Goal: Task Accomplishment & Management: Use online tool/utility

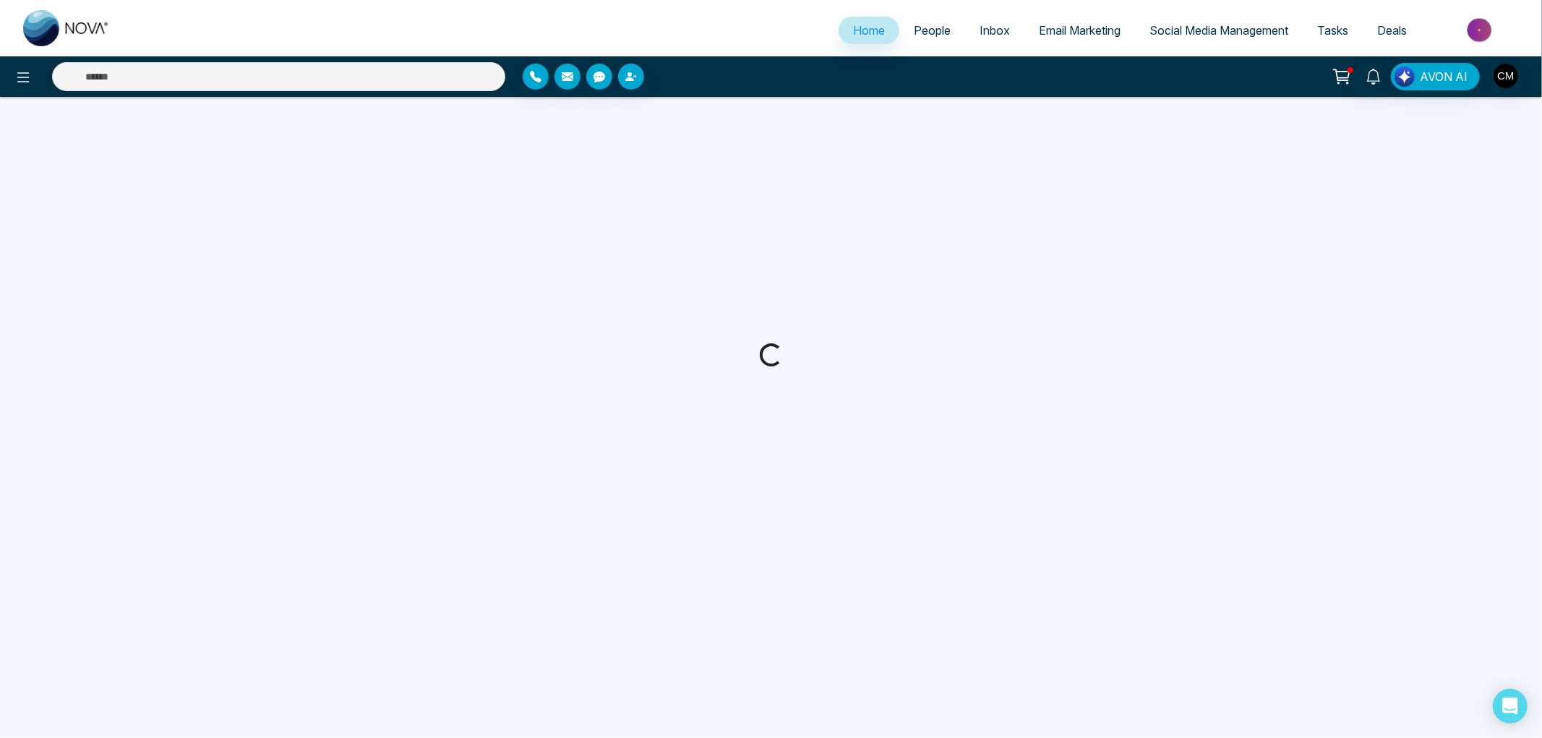
select select "*"
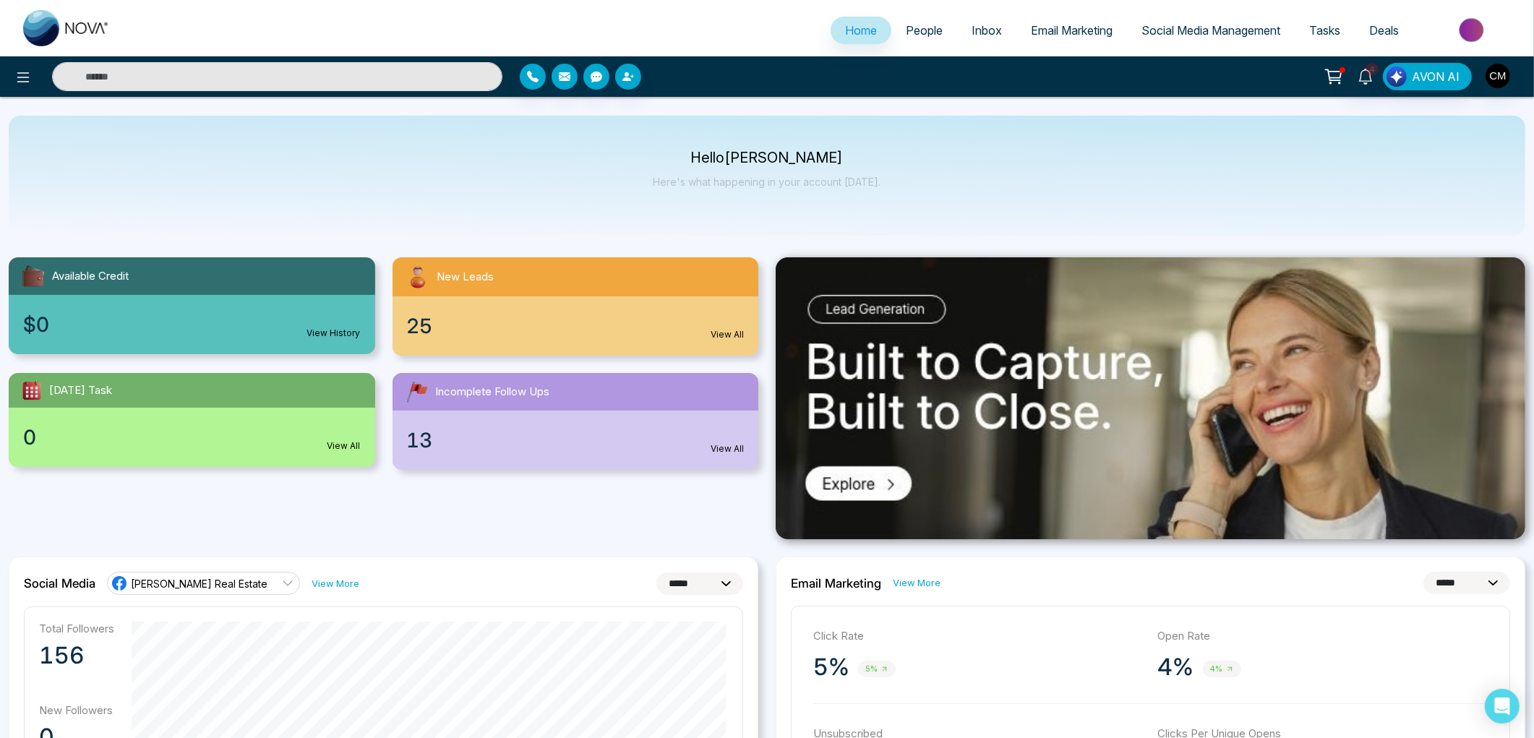
click at [962, 17] on link "Inbox" at bounding box center [986, 30] width 59 height 27
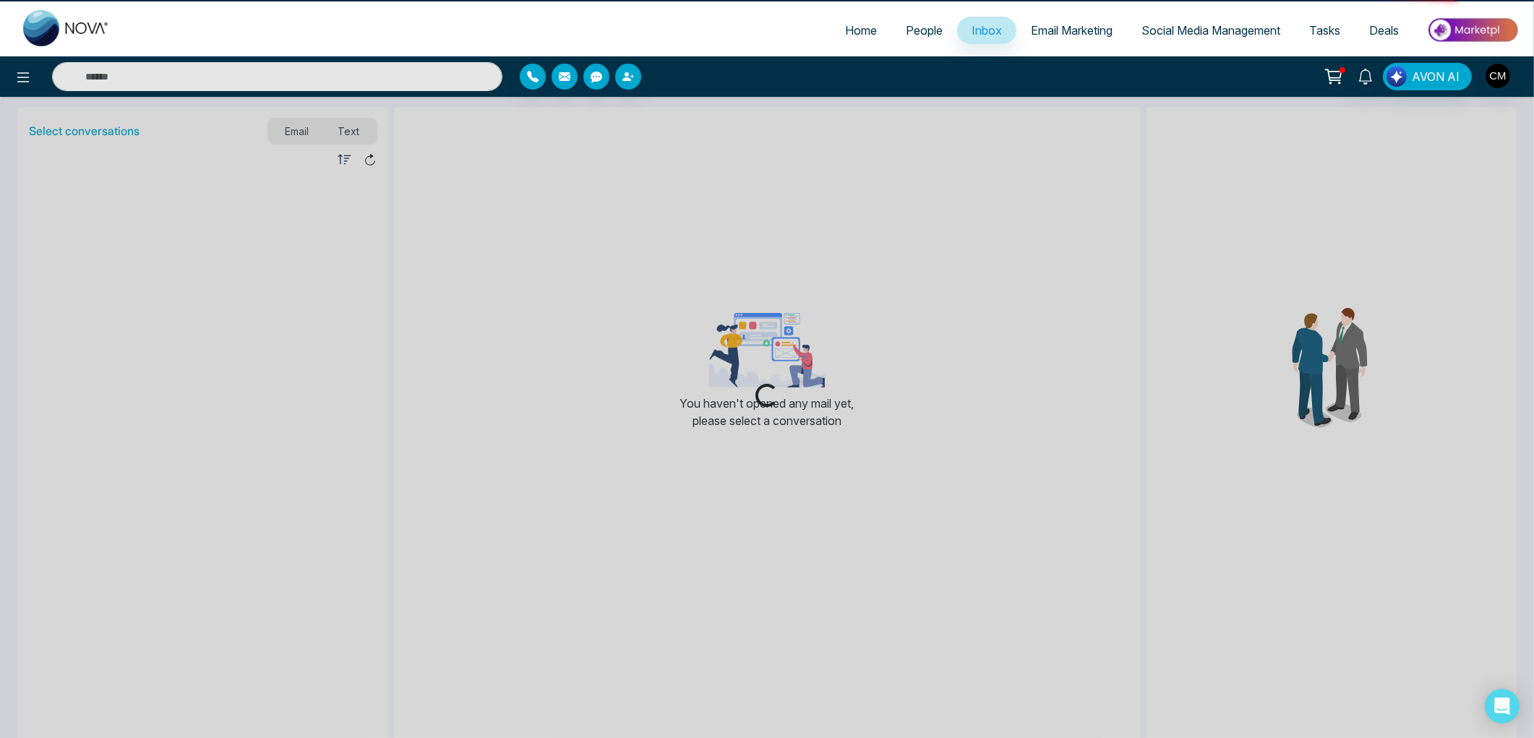
click at [914, 27] on span "People" at bounding box center [924, 30] width 37 height 14
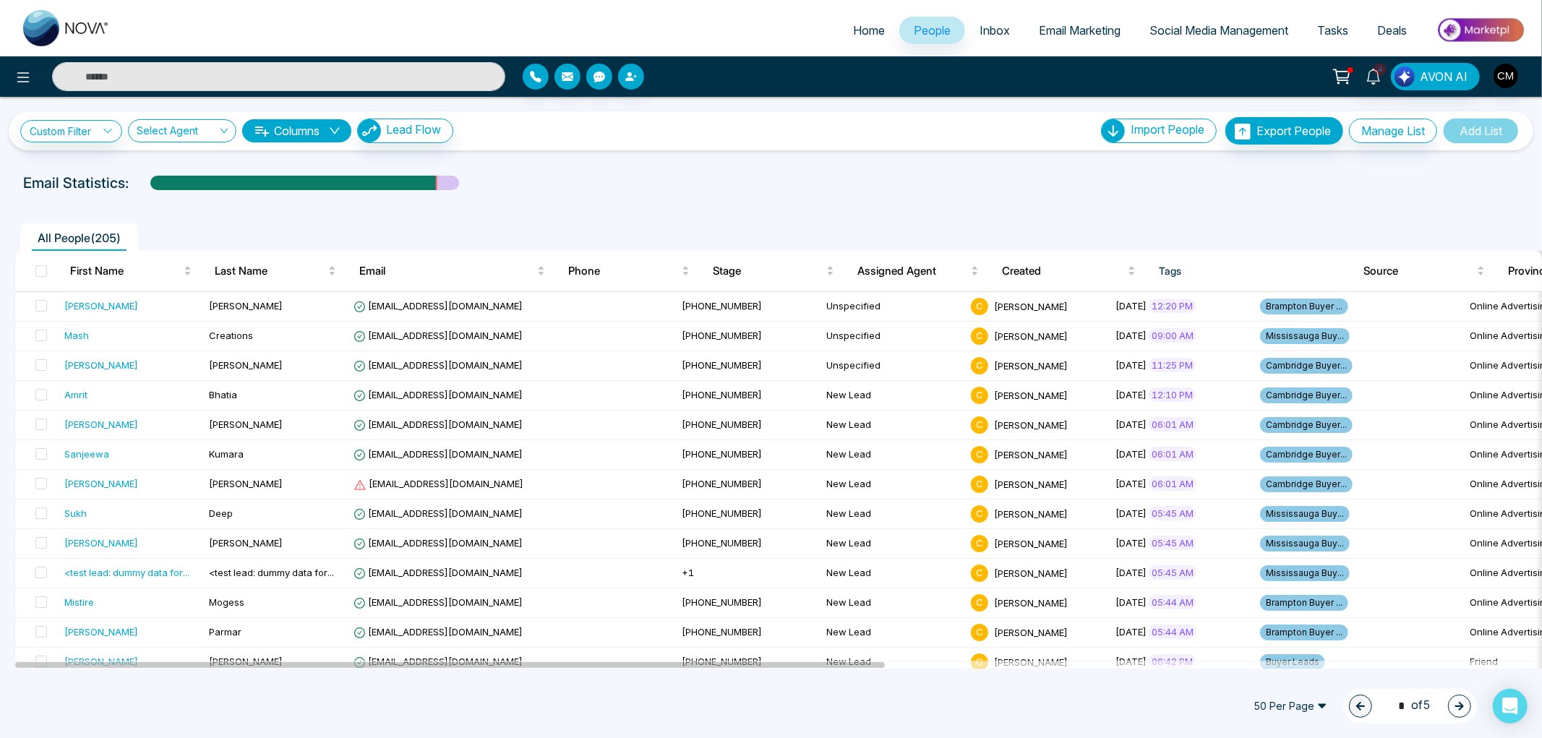
click at [1059, 26] on span "Email Marketing" at bounding box center [1080, 30] width 82 height 14
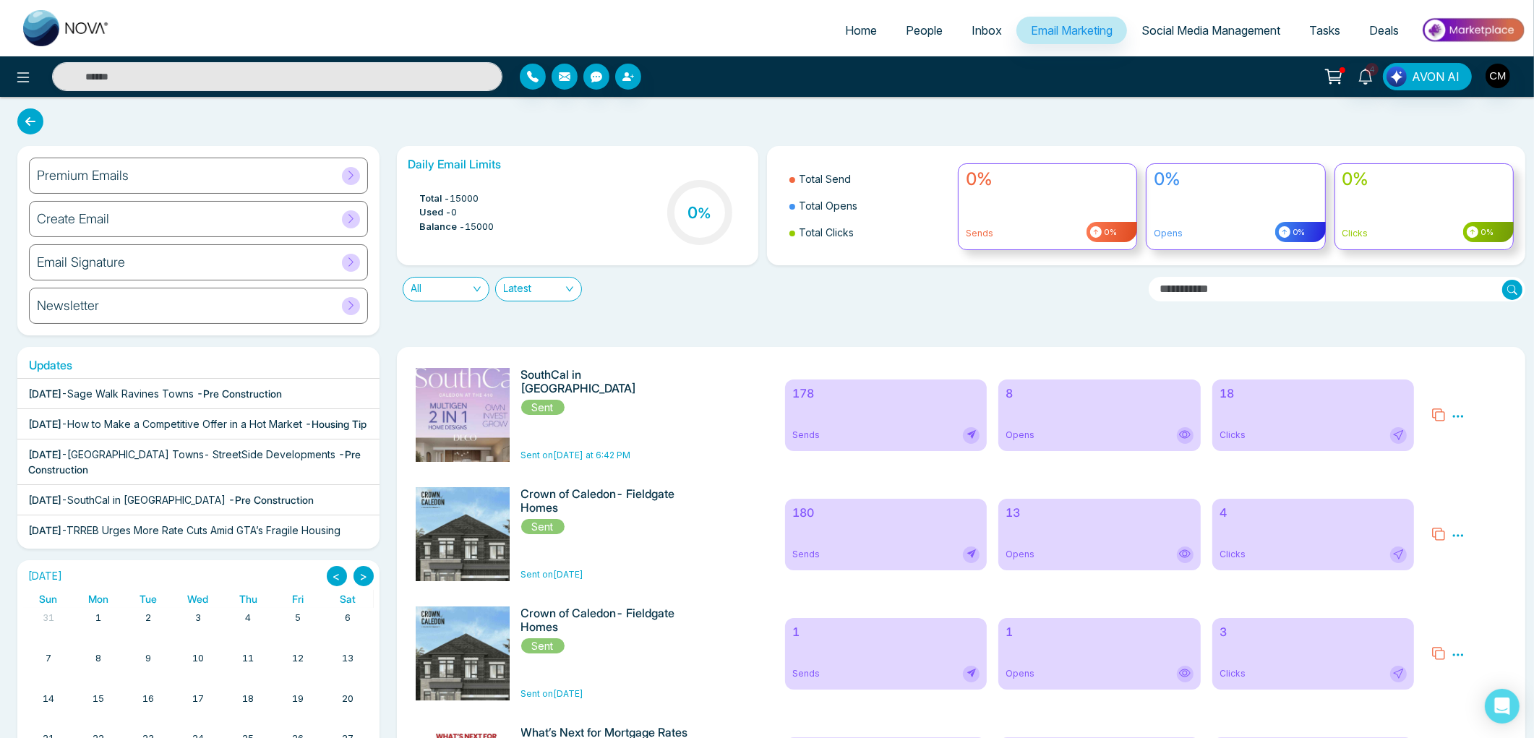
click at [1180, 29] on span "Social Media Management" at bounding box center [1211, 30] width 139 height 14
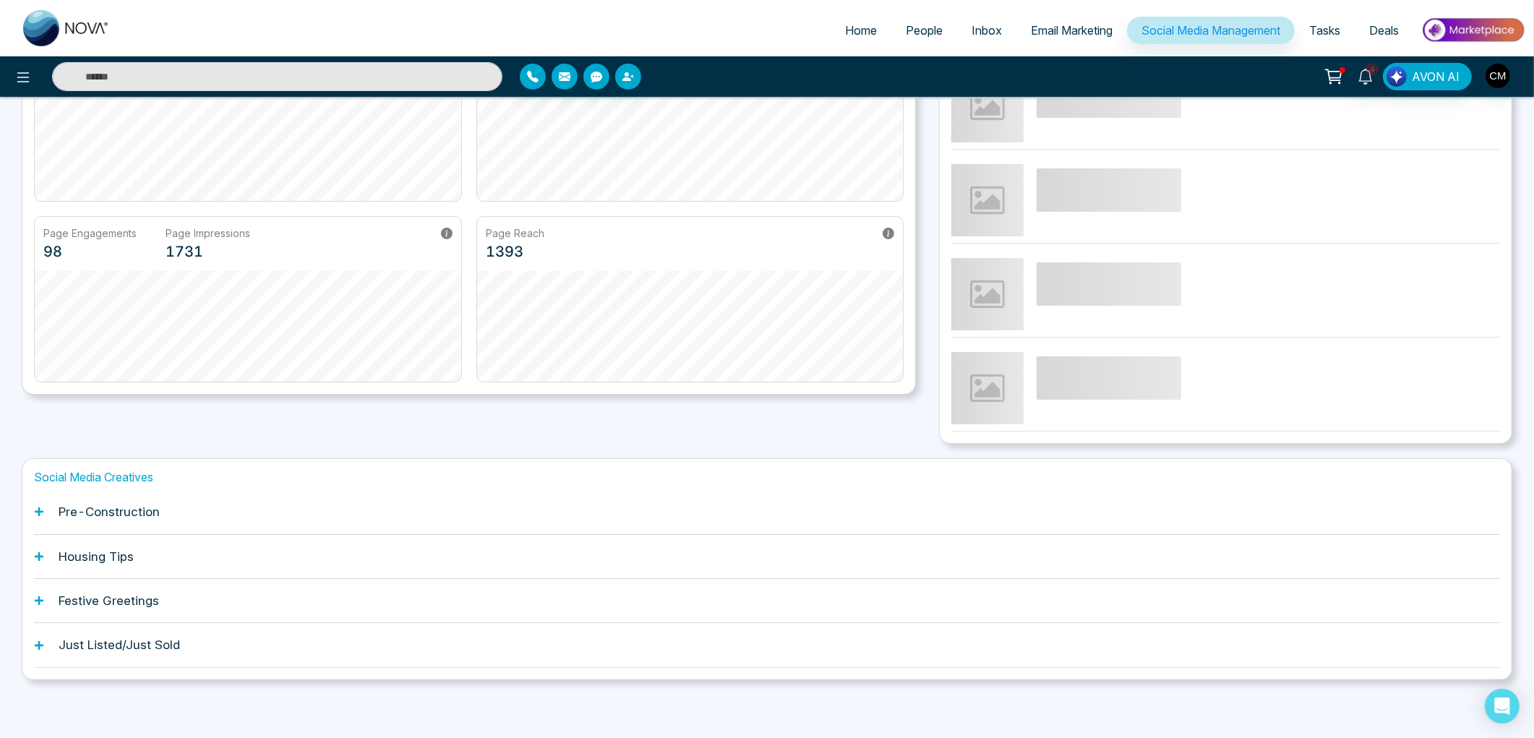
click at [100, 497] on div "Pre-Construction" at bounding box center [767, 512] width 1466 height 44
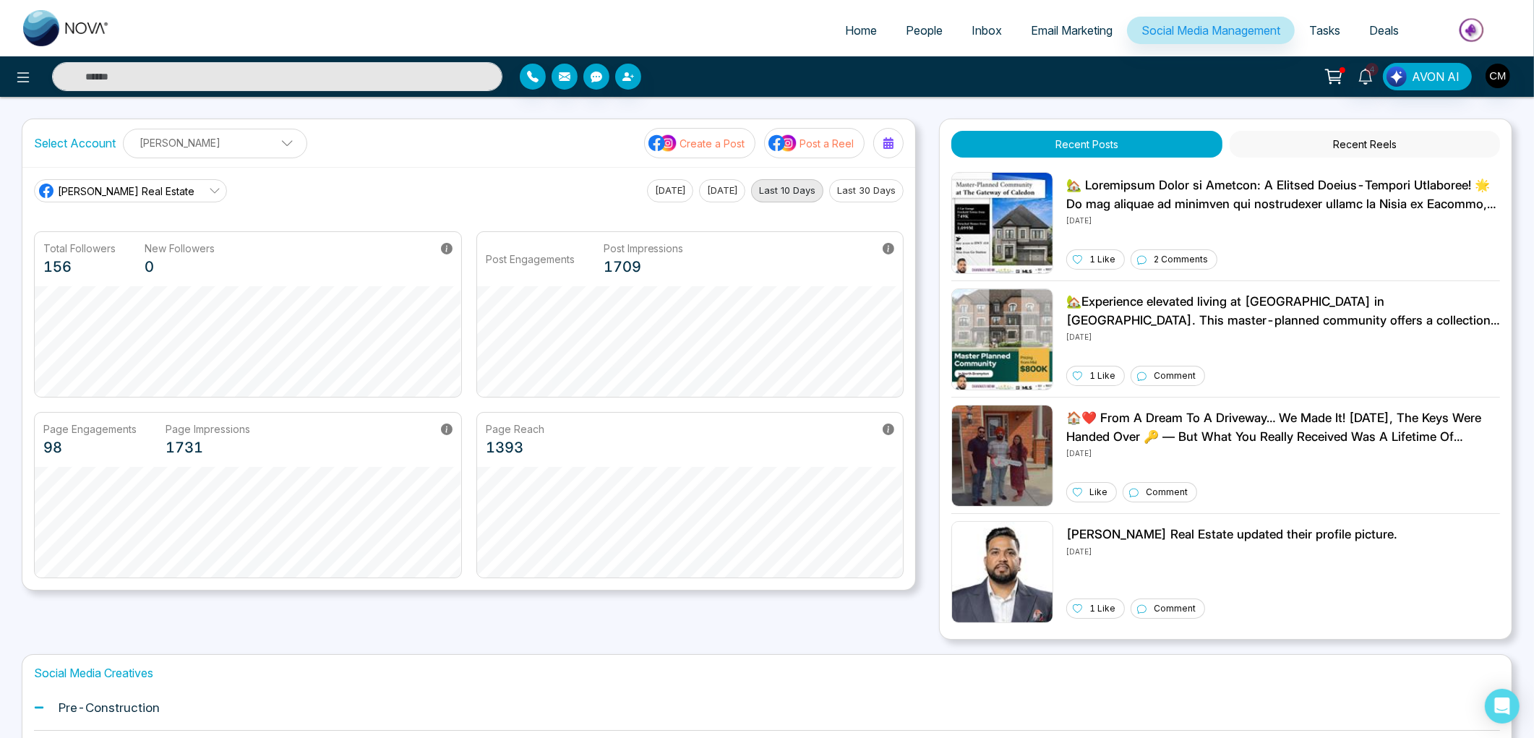
click at [714, 132] on button "Create a Post" at bounding box center [699, 143] width 111 height 30
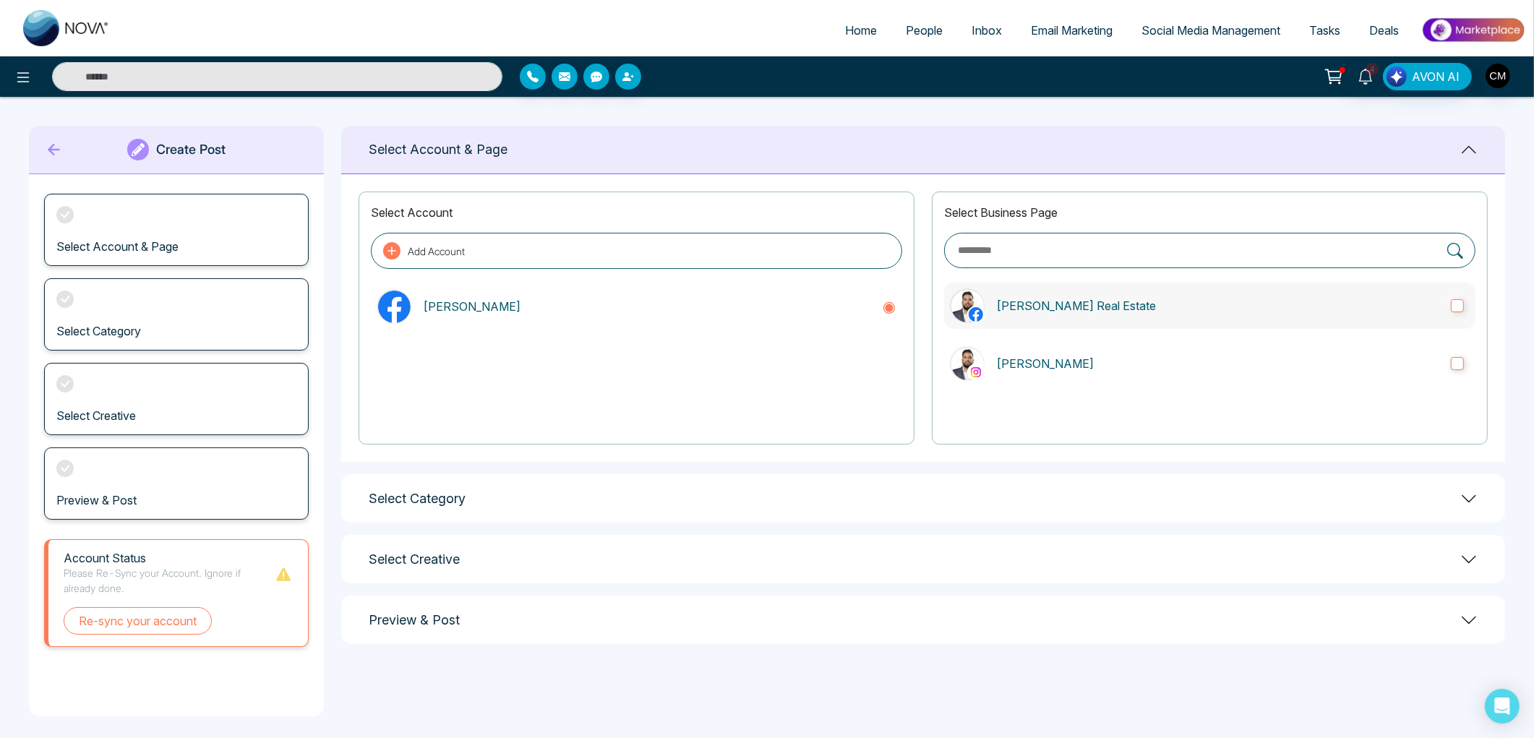
drag, startPoint x: 1046, startPoint y: 312, endPoint x: 1047, endPoint y: 322, distance: 9.4
click at [1047, 317] on label "[PERSON_NAME] Real Estate" at bounding box center [1209, 306] width 531 height 46
click at [1045, 357] on p "[PERSON_NAME]" at bounding box center [1217, 363] width 443 height 17
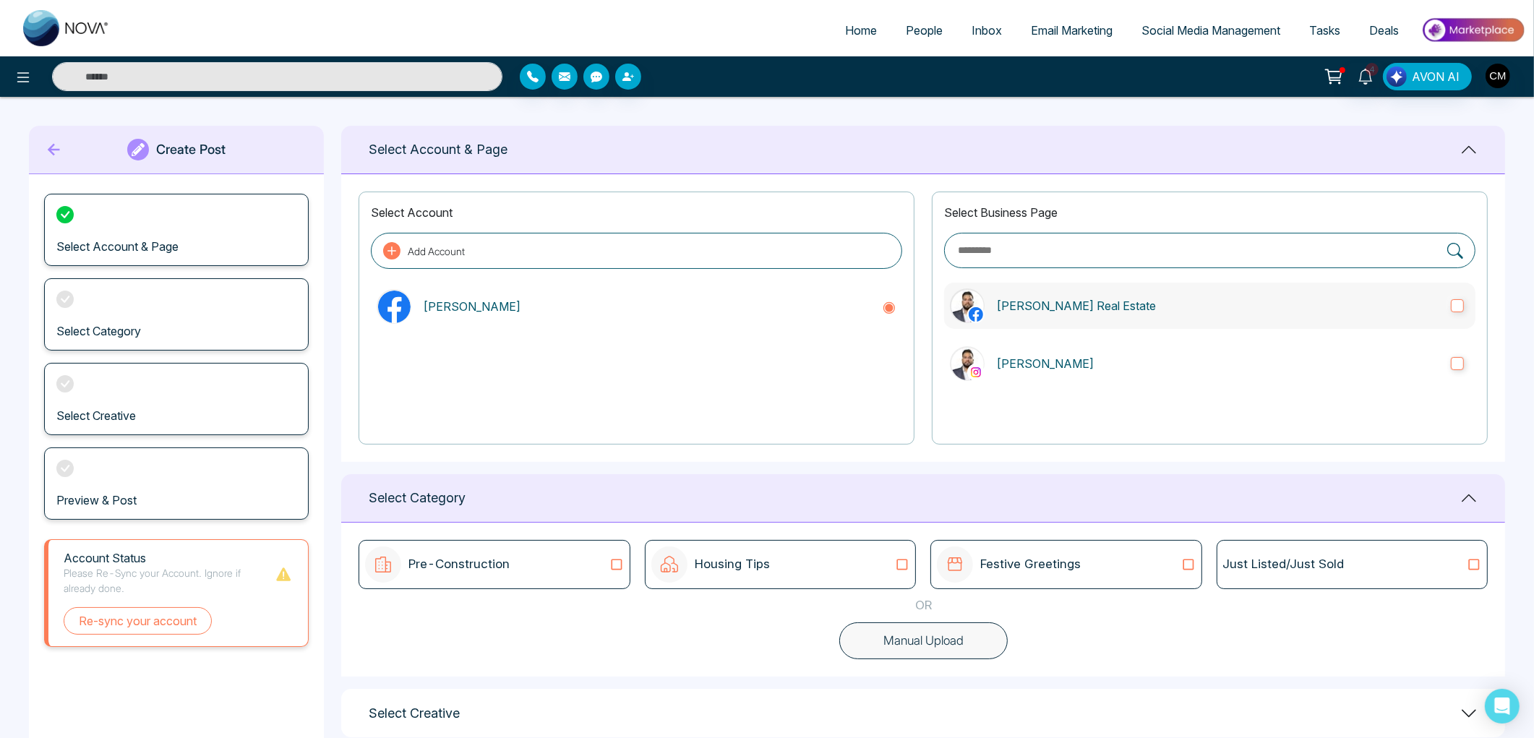
click at [1009, 319] on label "[PERSON_NAME] Real Estate" at bounding box center [1209, 306] width 531 height 46
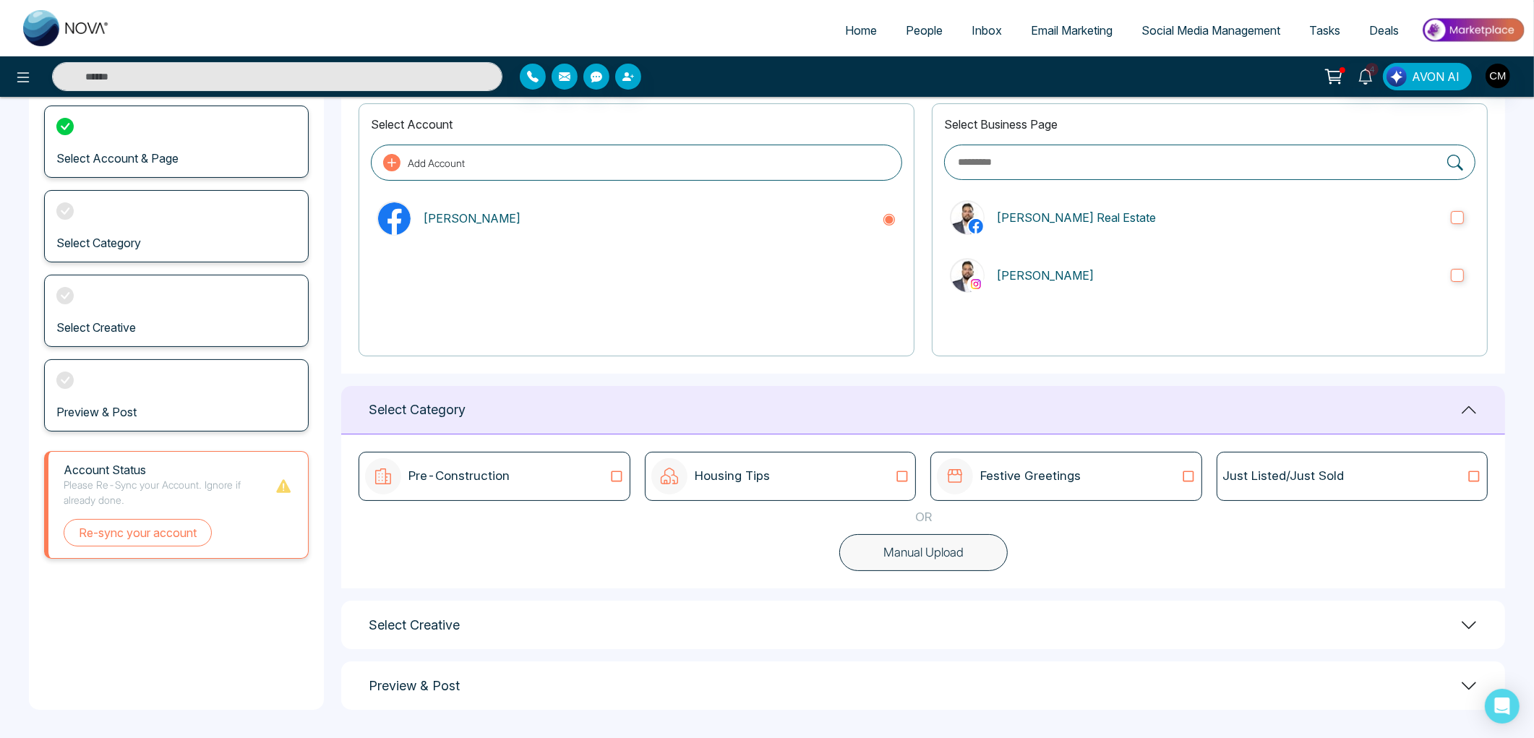
scroll to position [89, 0]
click at [189, 529] on button "Re-sync your account" at bounding box center [138, 531] width 148 height 27
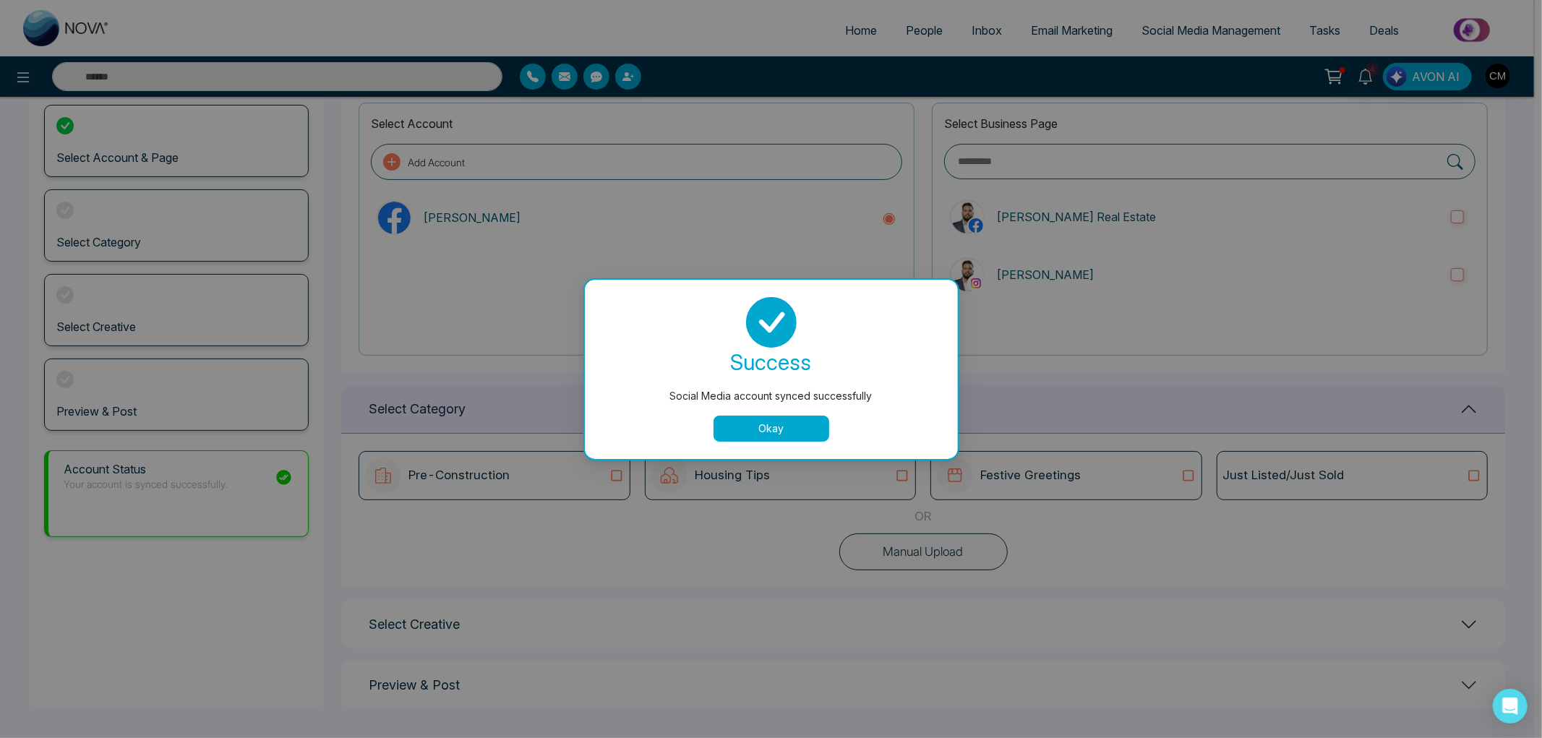
click at [759, 442] on div "success Social Media account synced successfully Okay" at bounding box center [771, 369] width 373 height 179
click at [738, 435] on button "Okay" at bounding box center [772, 429] width 116 height 26
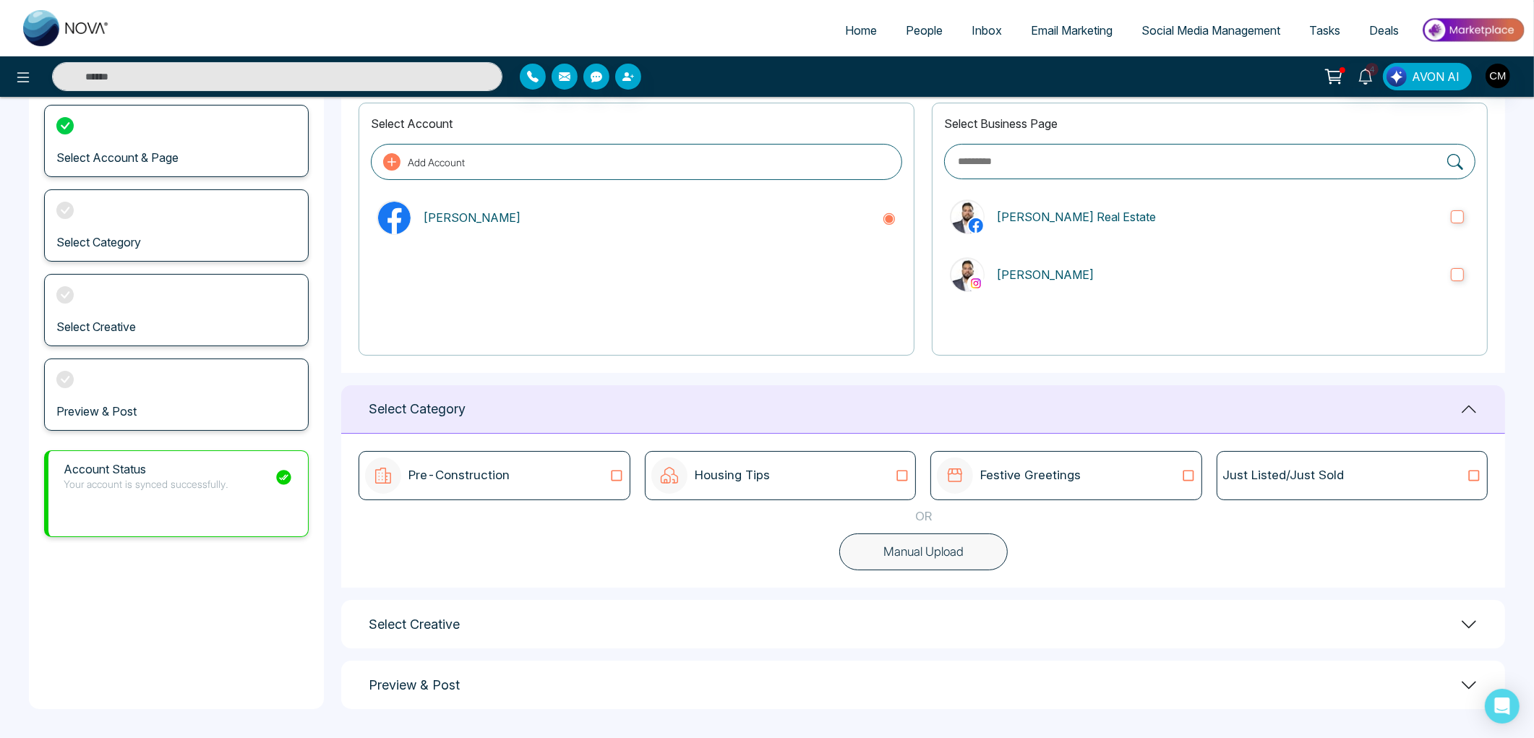
click at [509, 474] on p "Pre-Construction" at bounding box center [459, 475] width 101 height 19
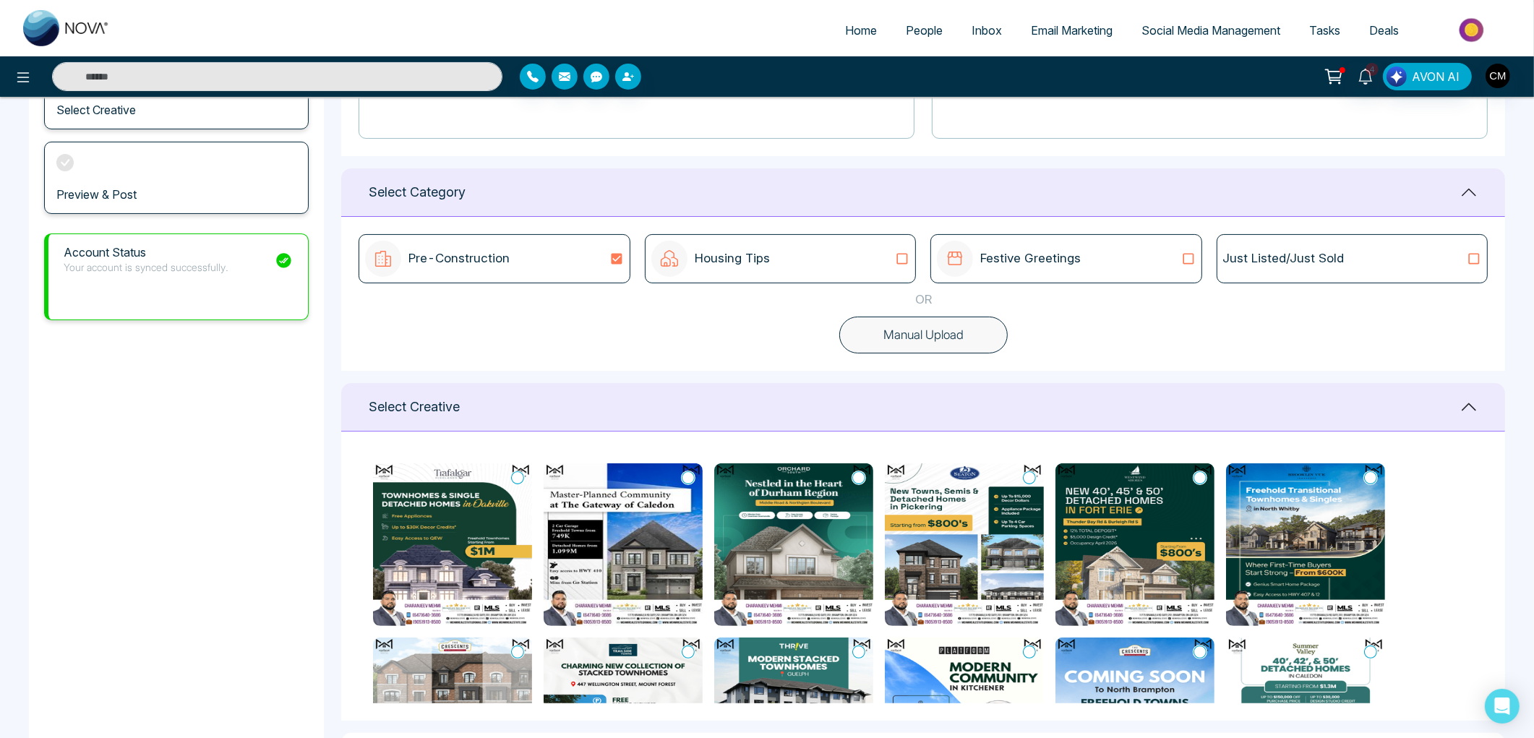
scroll to position [218, 0]
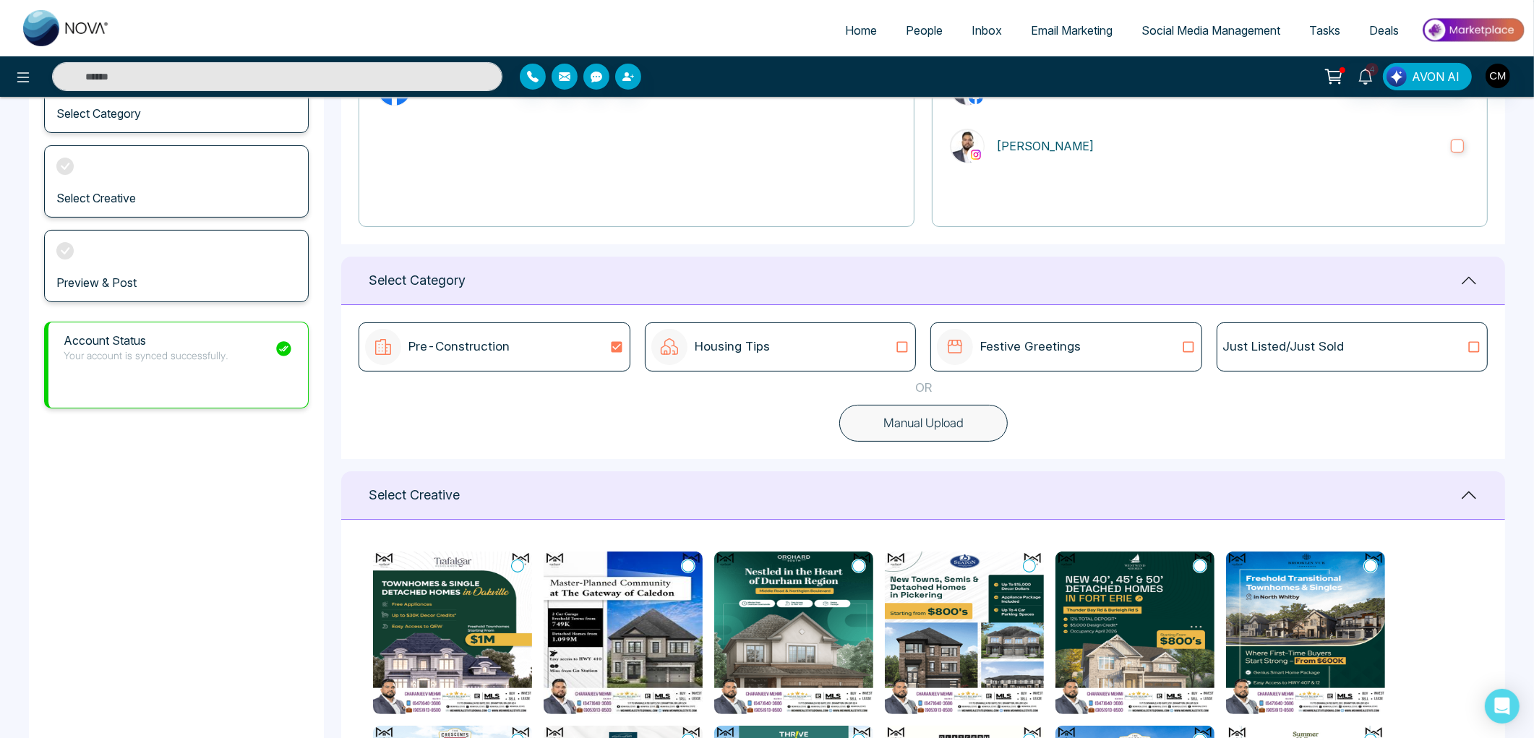
click at [1351, 348] on div "Just Listed/Just Sold" at bounding box center [1352, 347] width 258 height 19
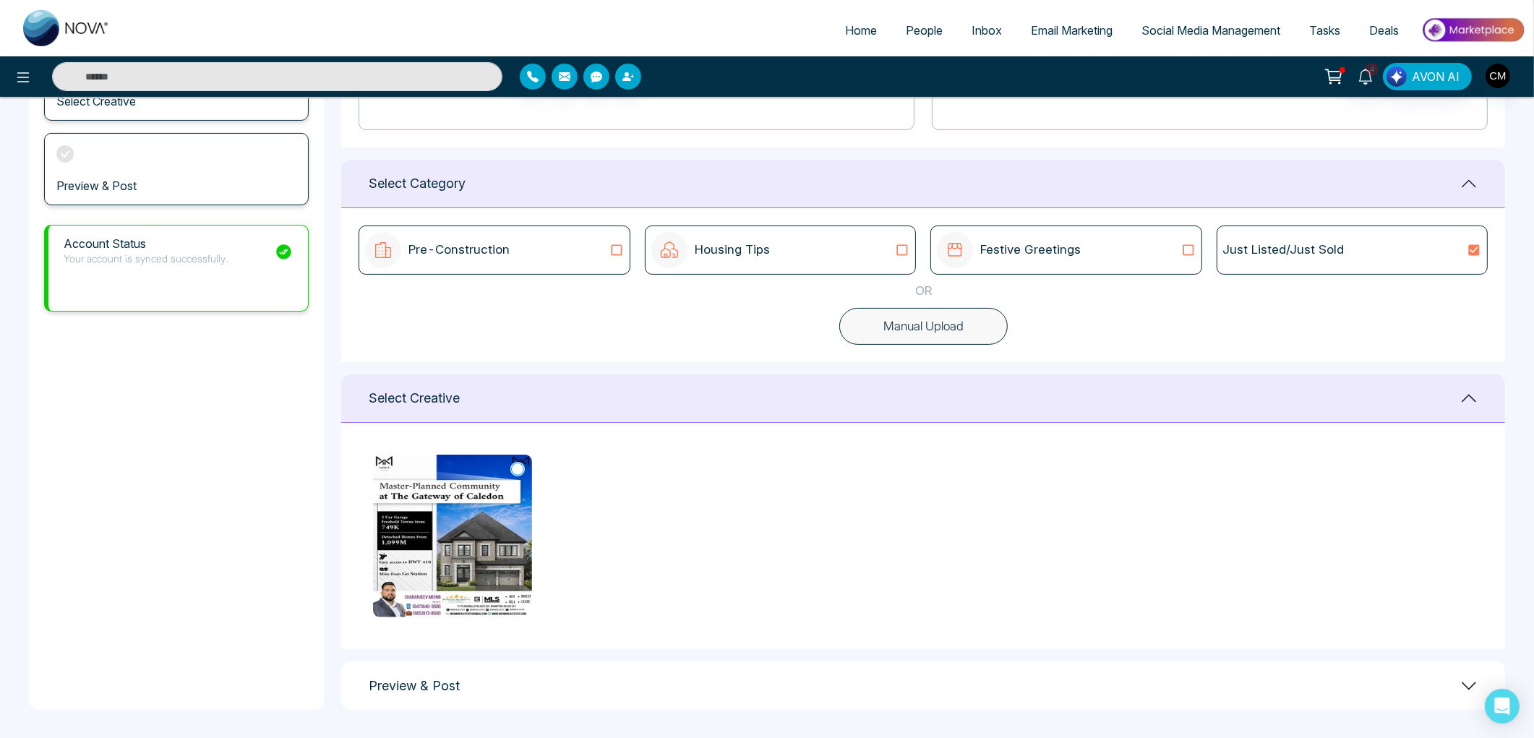
scroll to position [315, 0]
click at [505, 505] on img at bounding box center [452, 535] width 159 height 163
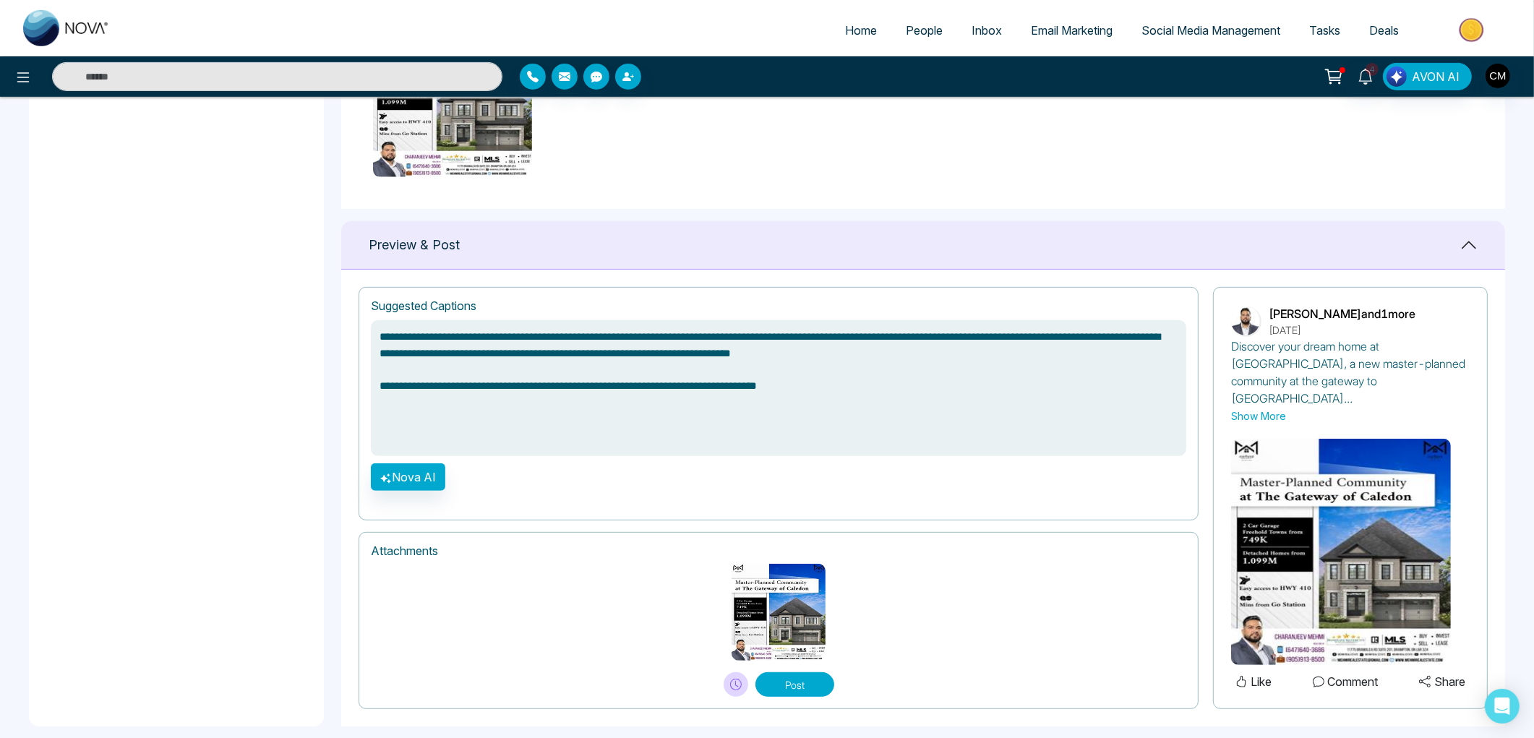
scroll to position [756, 0]
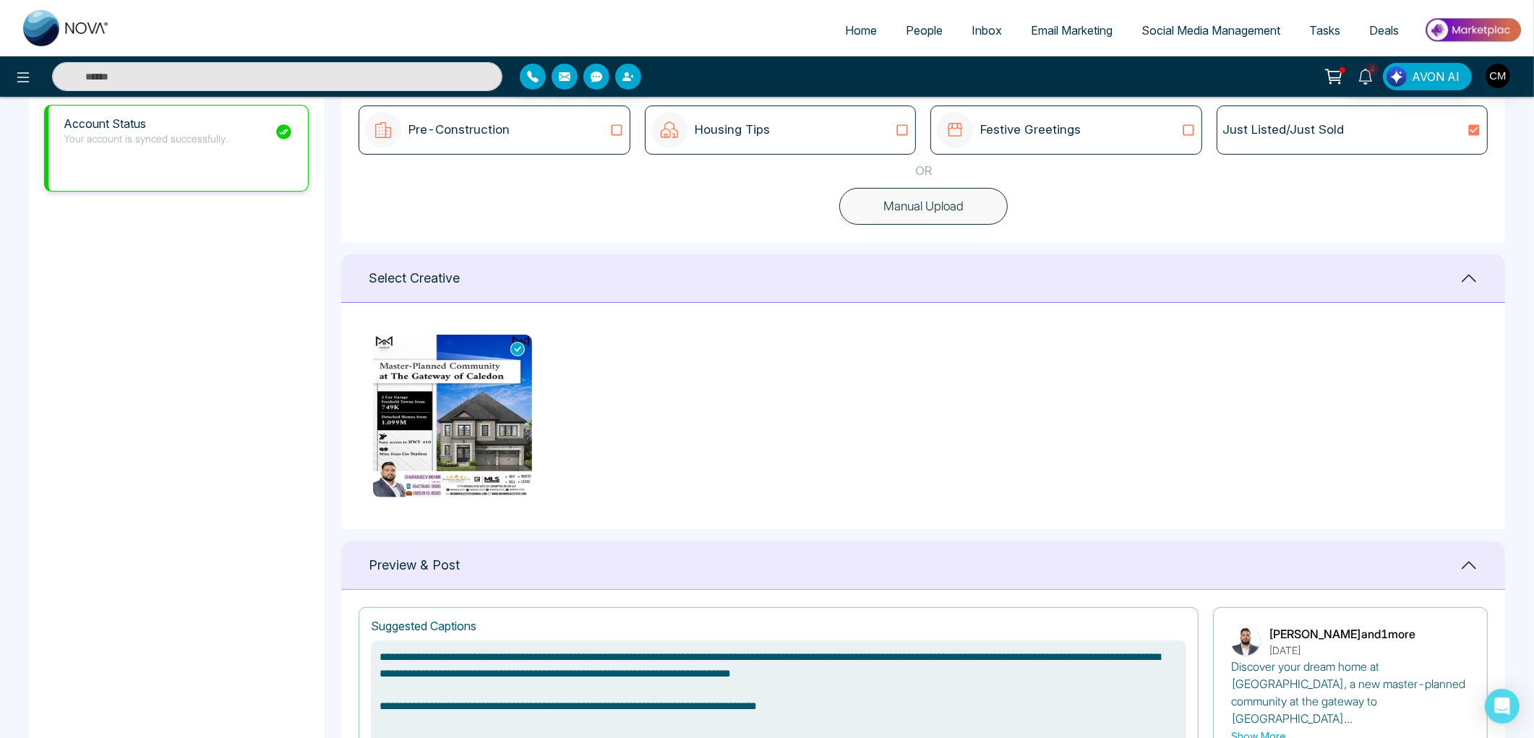
type textarea "**********"
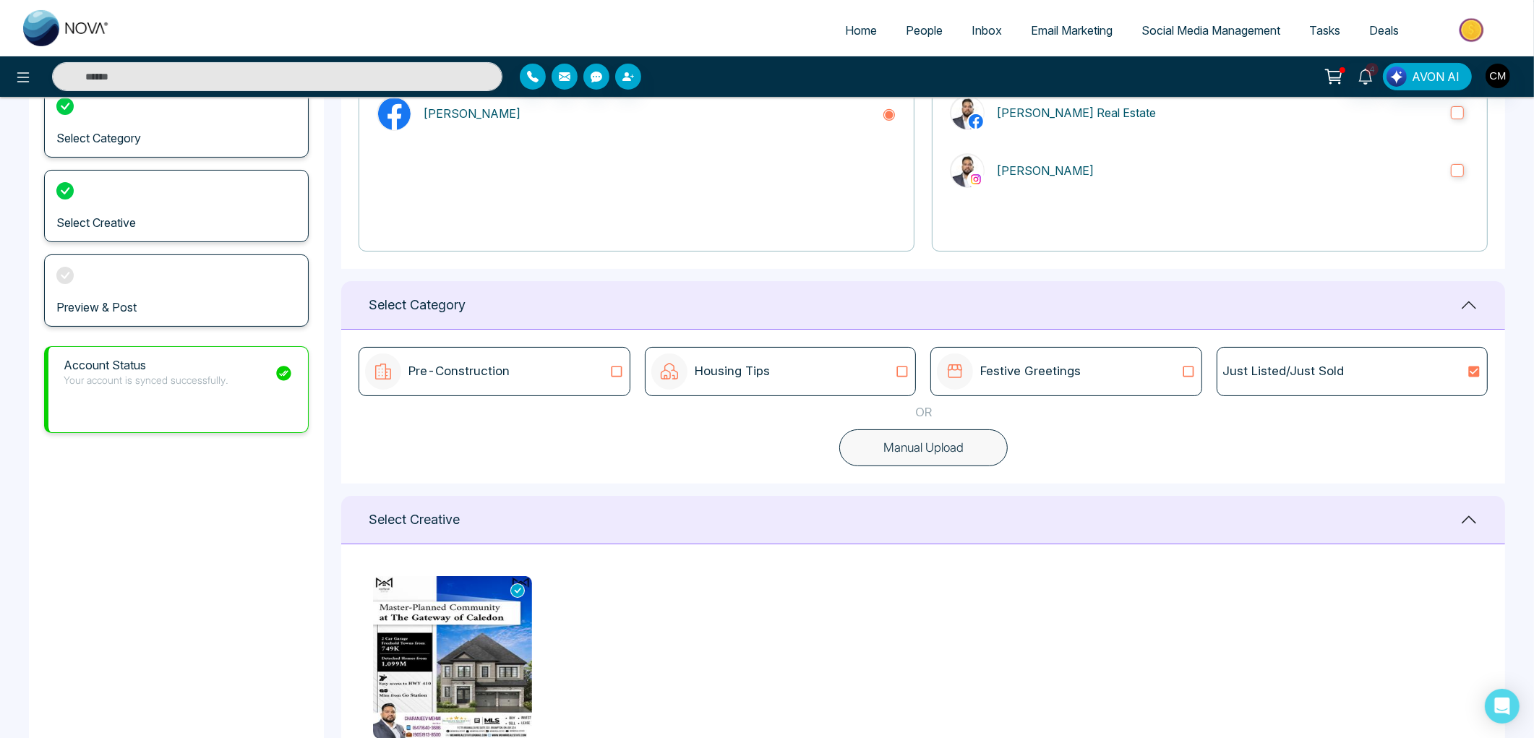
click at [1101, 367] on div "Festive Greetings" at bounding box center [1066, 372] width 258 height 36
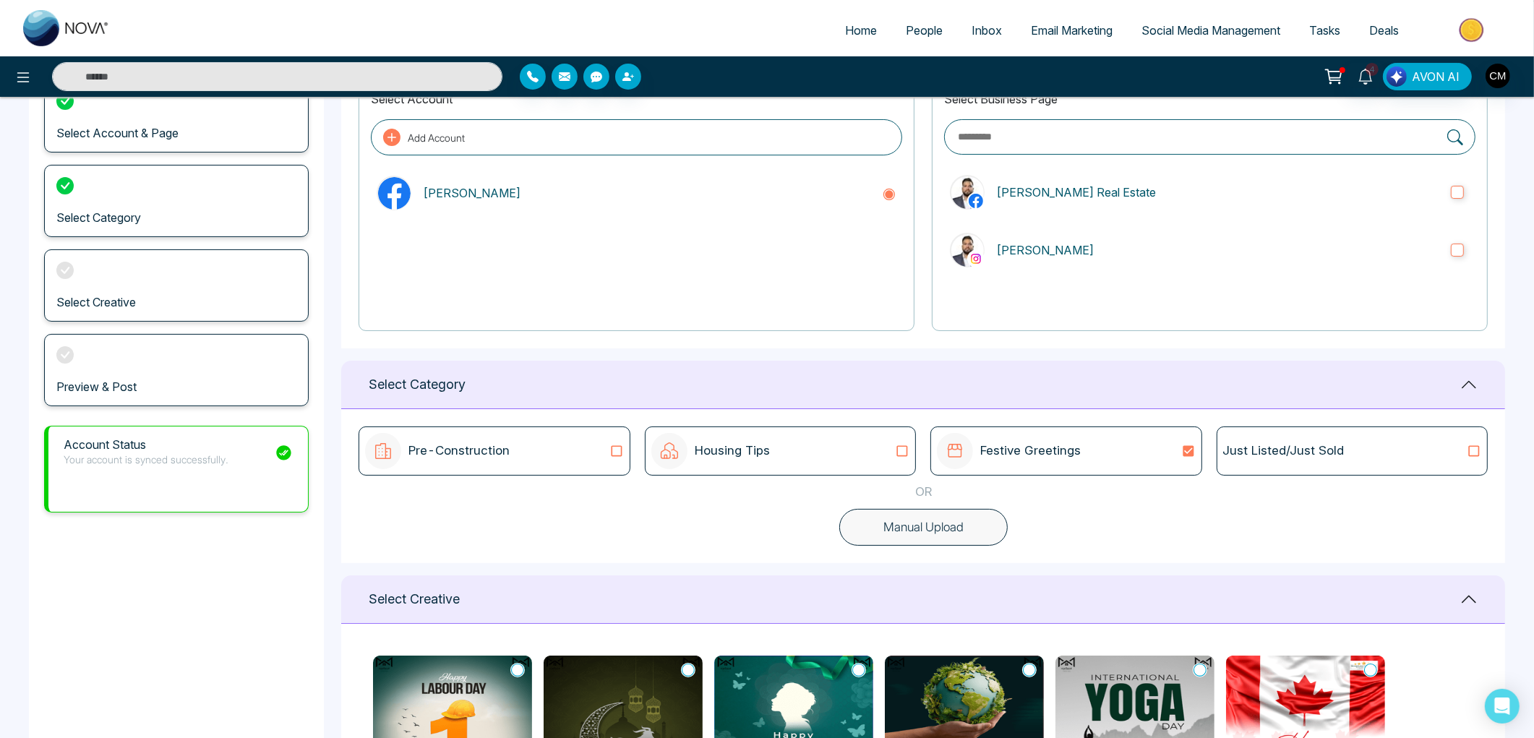
scroll to position [113, 0]
click at [876, 467] on div "Housing Tips" at bounding box center [780, 452] width 258 height 36
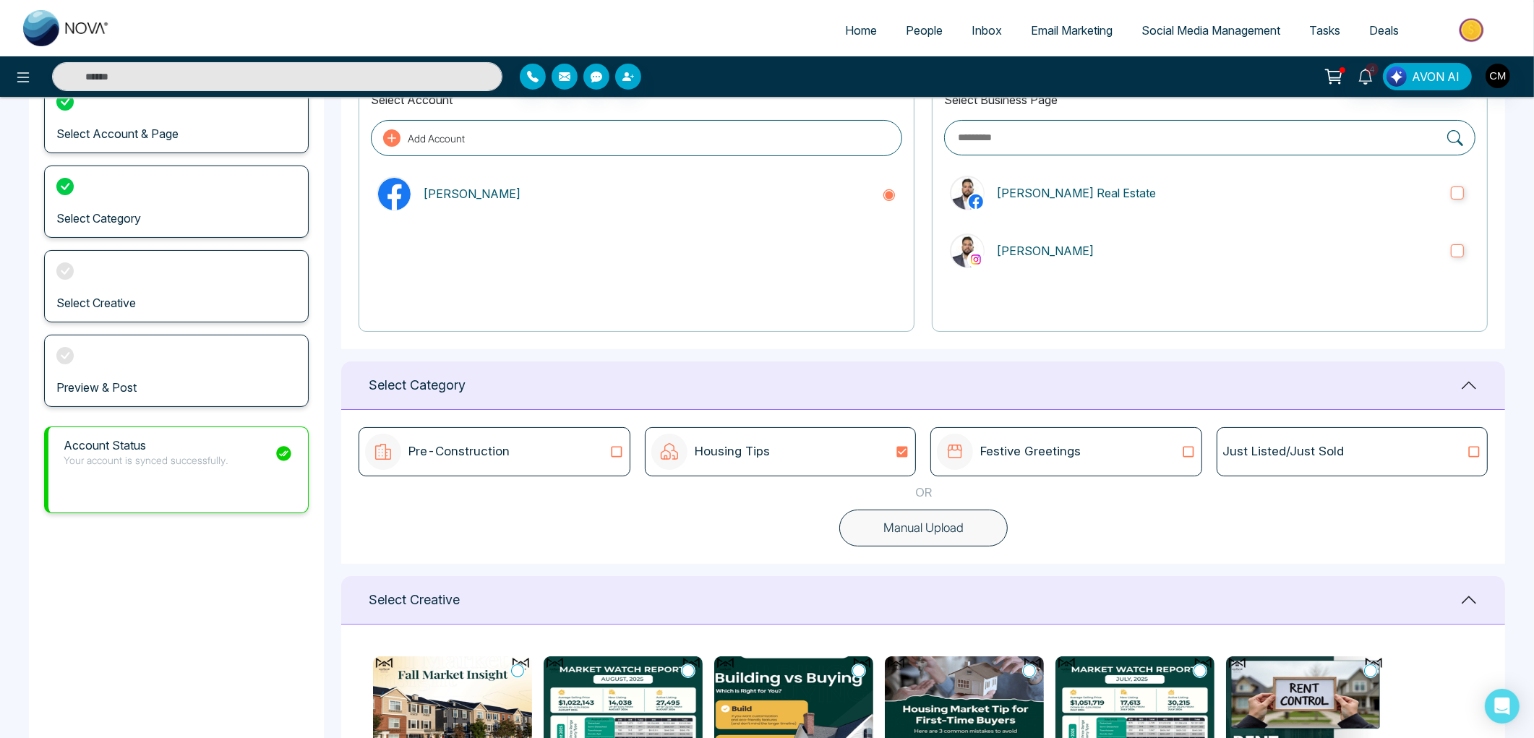
scroll to position [515, 0]
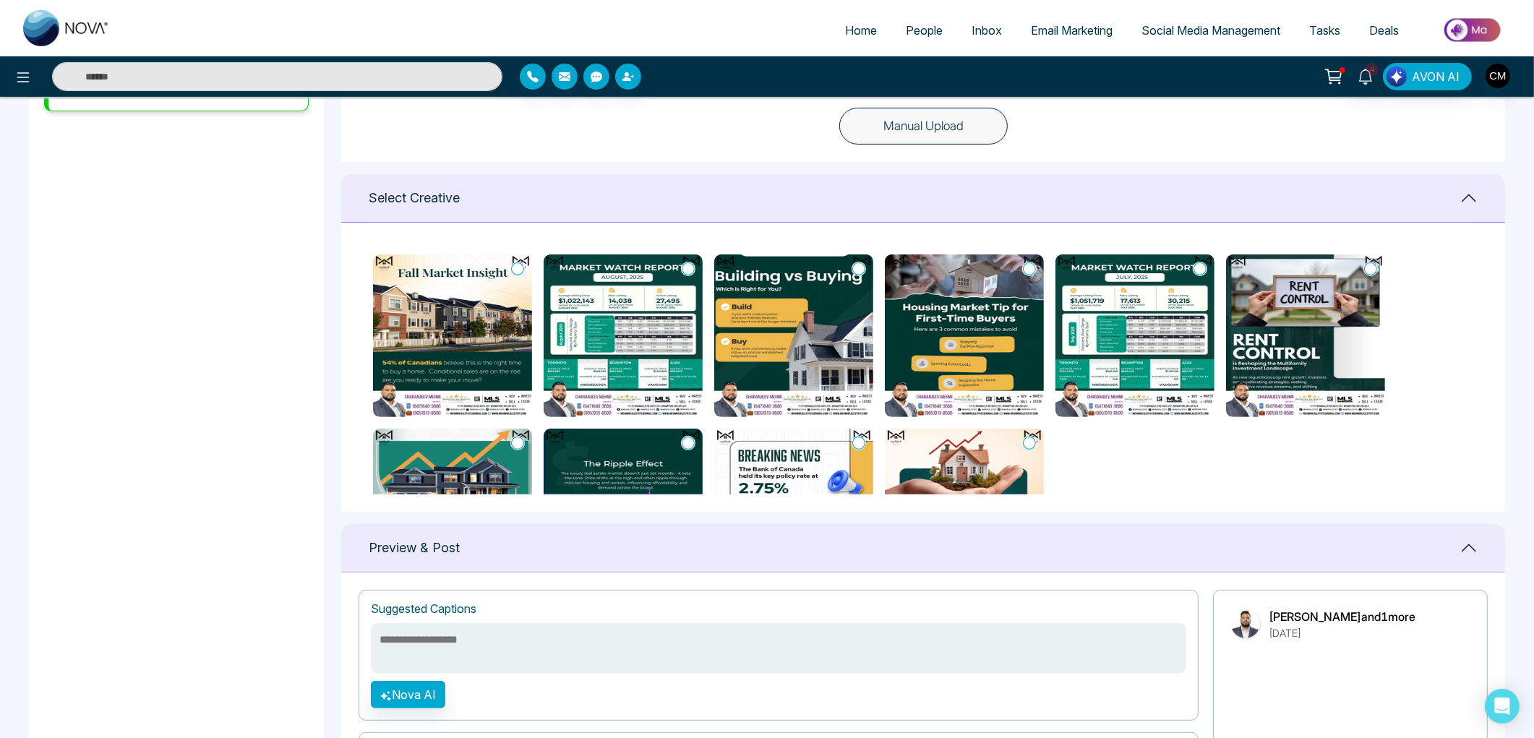
click at [495, 346] on img at bounding box center [452, 336] width 159 height 163
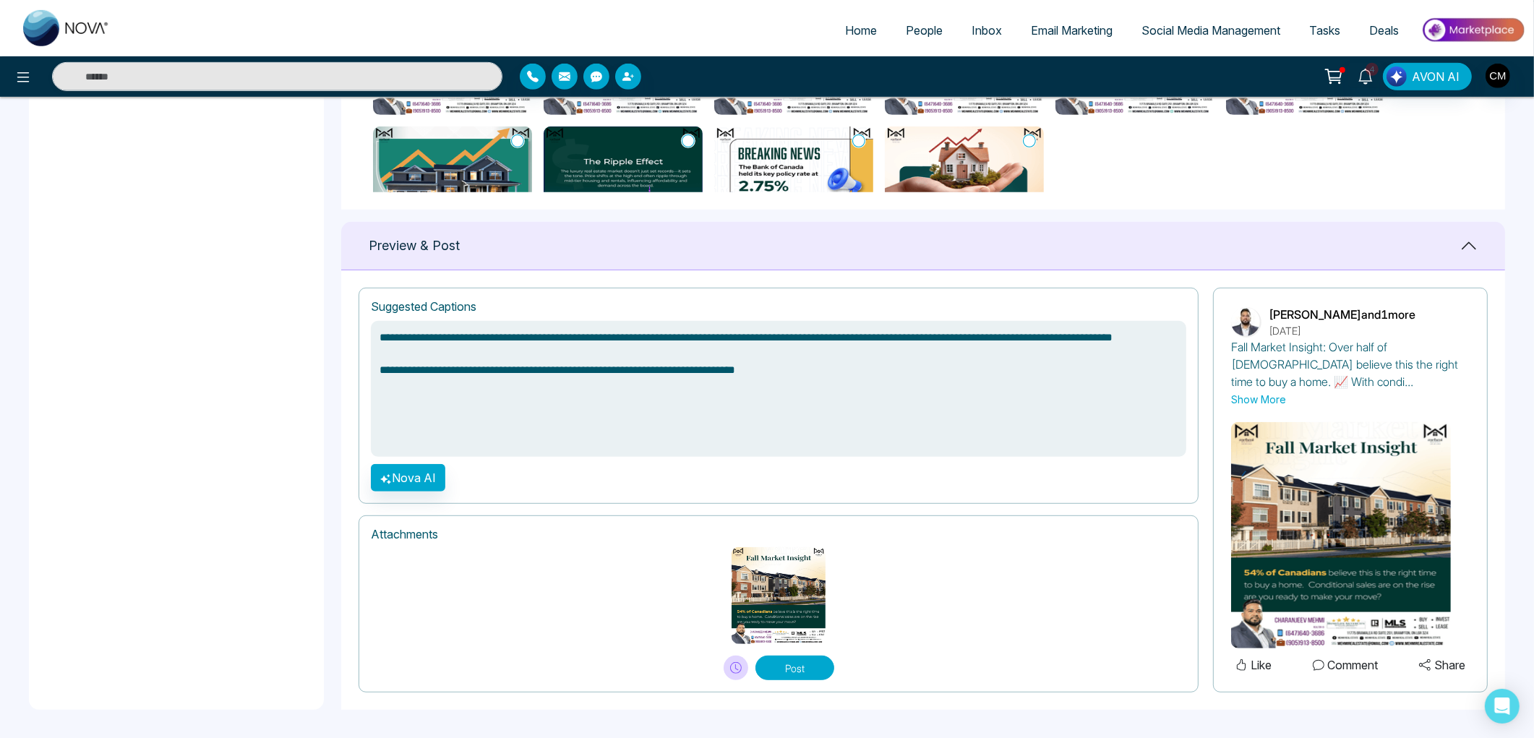
scroll to position [818, 0]
type textarea "**********"
